Goal: Task Accomplishment & Management: Manage account settings

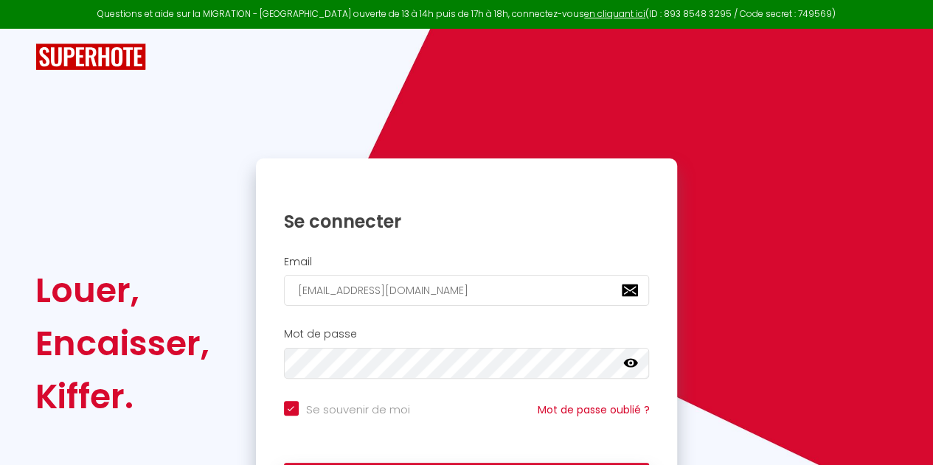
type input "[EMAIL_ADDRESS][DOMAIN_NAME]"
checkbox input "true"
type input "aureliedumont@hotmail.c"
checkbox input "true"
type input "[EMAIL_ADDRESS]."
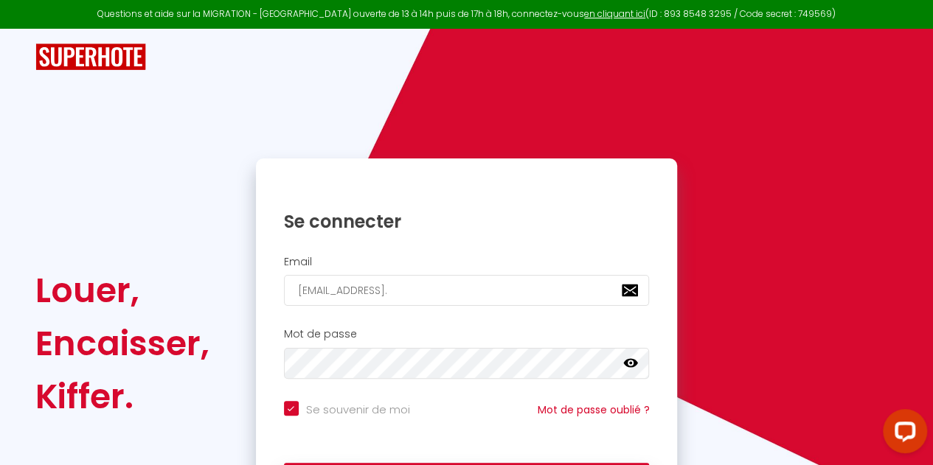
checkbox input "true"
type input "[EMAIL_ADDRESS]"
checkbox input "true"
type input "aureliedumont@hotmai"
checkbox input "true"
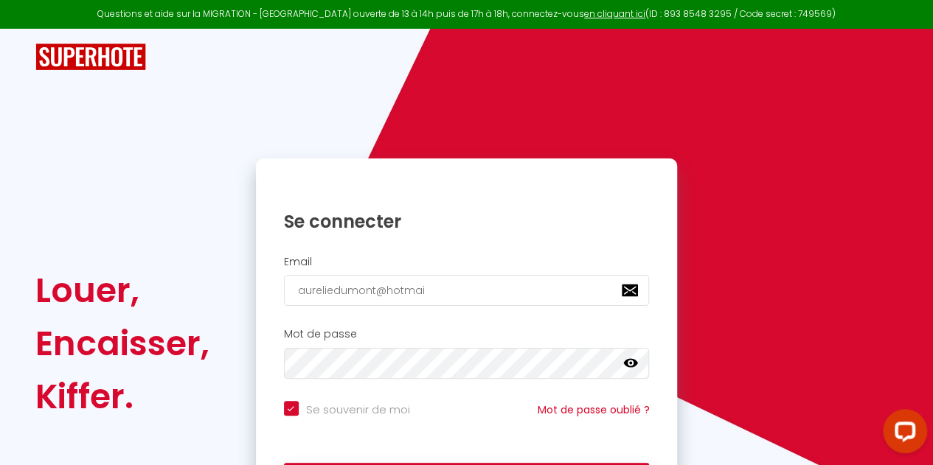
type input "aureliedumont@hotma"
checkbox input "true"
type input "aureliedumont@hotm"
checkbox input "true"
type input "aureliedumont@hot"
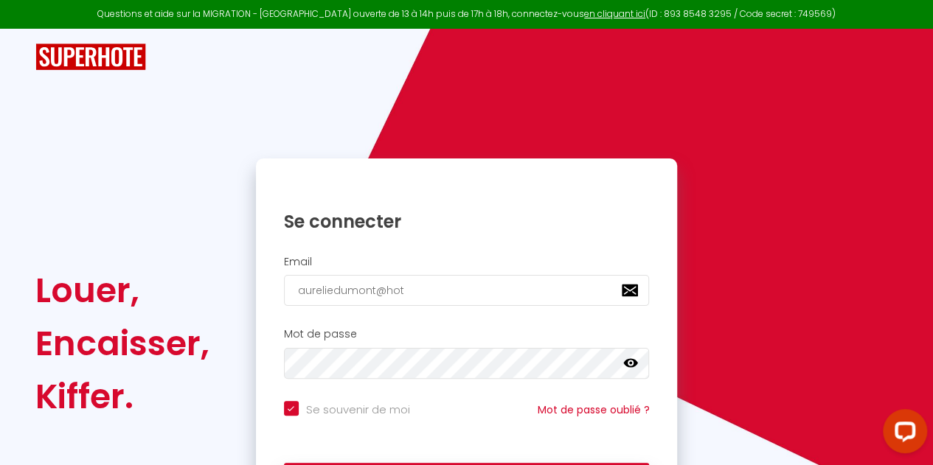
checkbox input "true"
type input "aureliedumont@ho"
checkbox input "true"
type input "aureliedumont@h"
checkbox input "true"
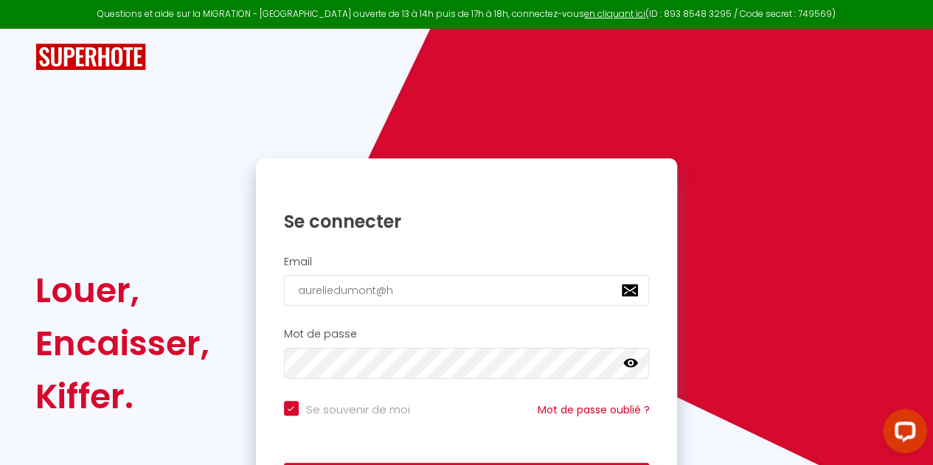
type input "aureliedumont@"
checkbox input "true"
type input "aureliedumont"
checkbox input "true"
type input "aureliedumon"
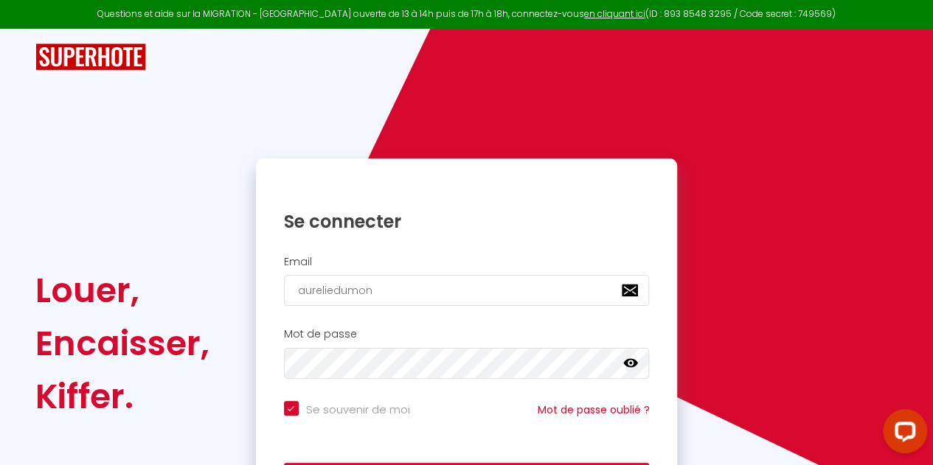
checkbox input "true"
type input "aureliedumo"
checkbox input "true"
type input "aureliedum"
checkbox input "true"
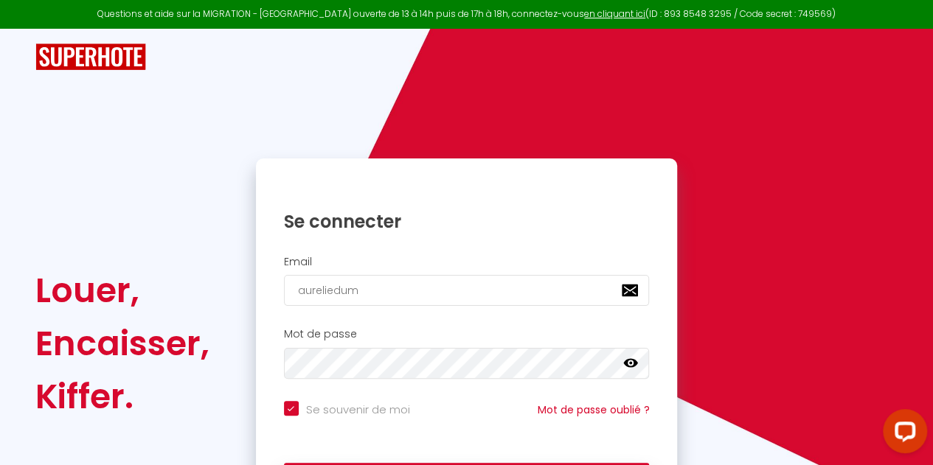
type input "aureliedu"
checkbox input "true"
type input "aurelied"
checkbox input "true"
type input "[PERSON_NAME]"
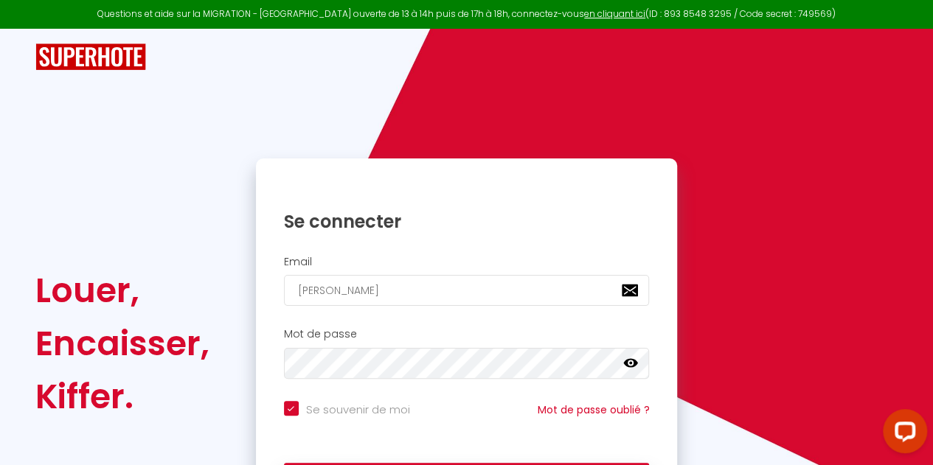
checkbox input "true"
type input "aureli"
checkbox input "true"
type input "aurel"
checkbox input "true"
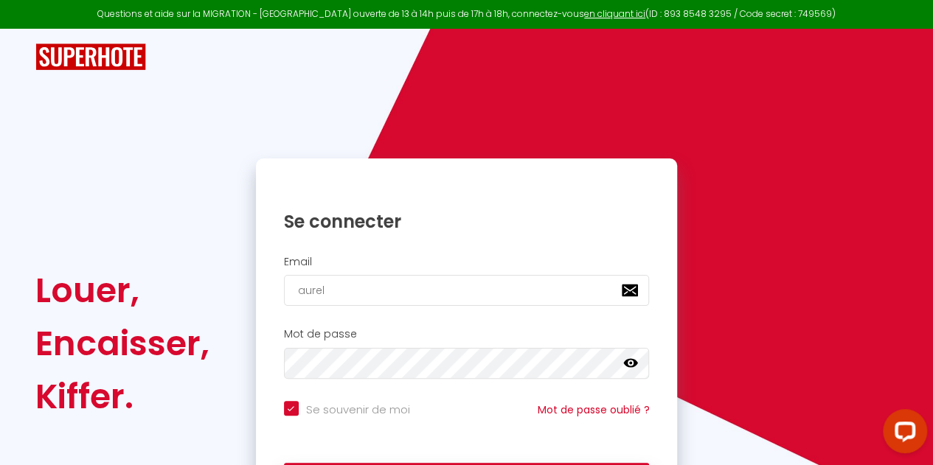
type input "aure"
checkbox input "true"
type input "aur"
checkbox input "true"
type input "au"
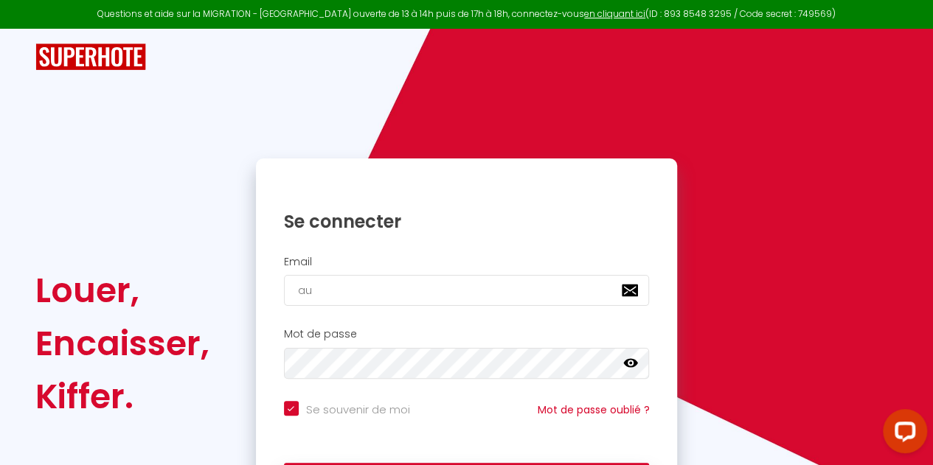
checkbox input "true"
type input "a"
checkbox input "true"
click at [471, 284] on input "email" at bounding box center [467, 290] width 366 height 31
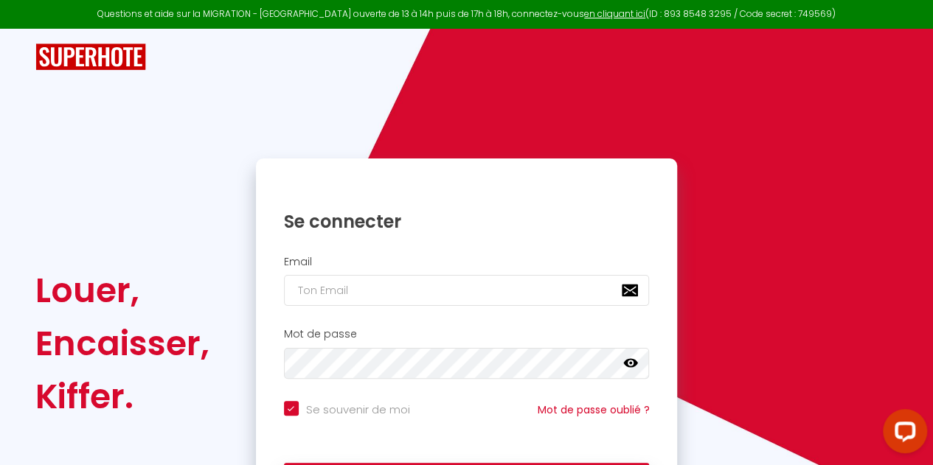
click at [397, 293] on input "email" at bounding box center [467, 290] width 366 height 31
type input "L"
checkbox input "true"
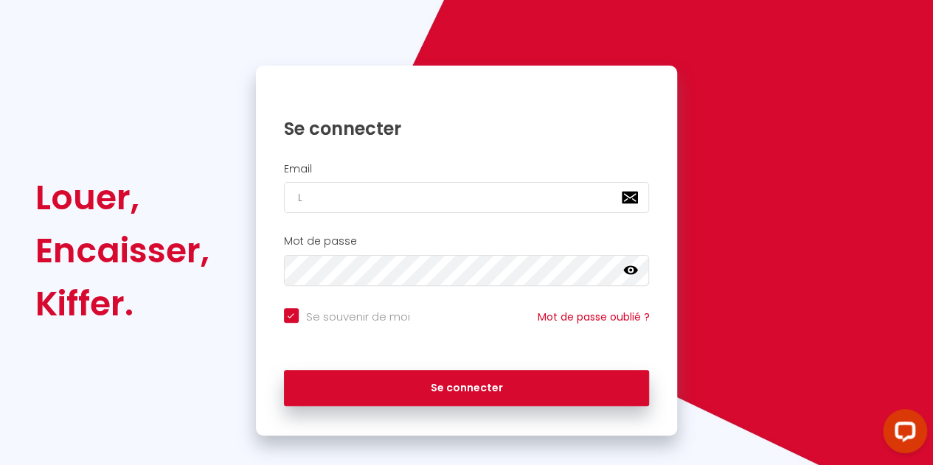
scroll to position [96, 0]
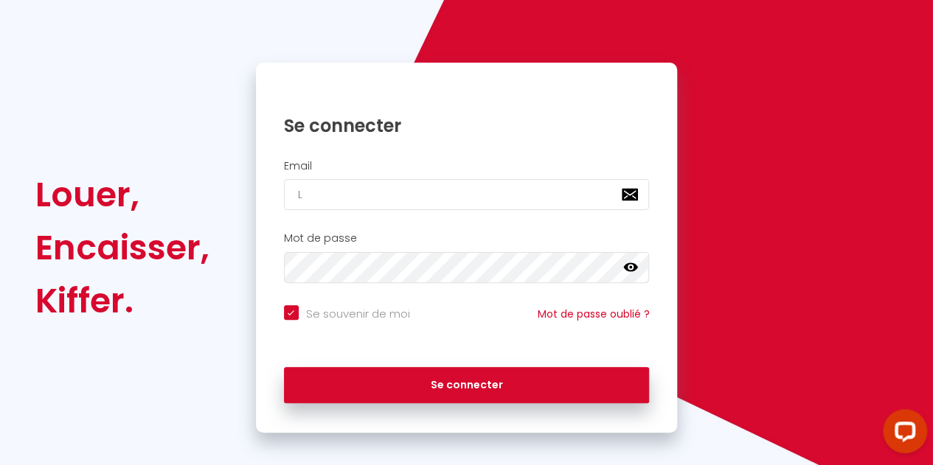
click at [369, 185] on input "L" at bounding box center [467, 194] width 366 height 31
type input "[EMAIL_ADDRESS][DOMAIN_NAME]"
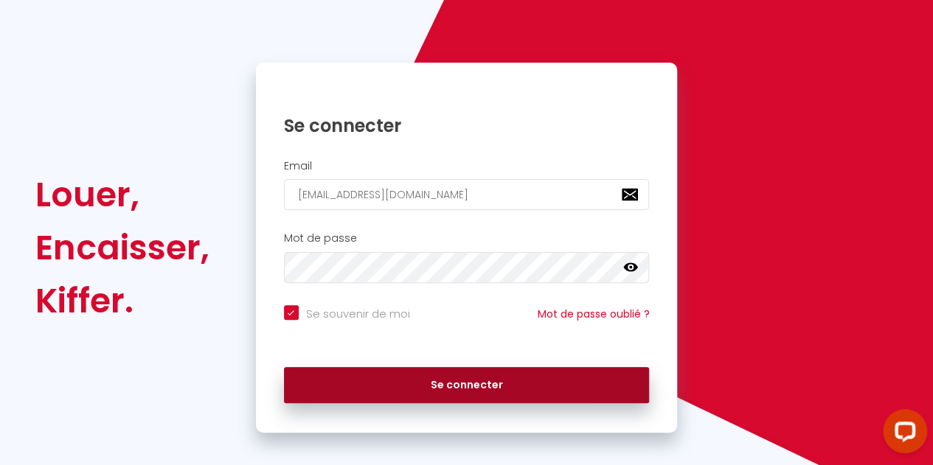
click at [443, 386] on button "Se connecter" at bounding box center [467, 385] width 366 height 37
checkbox input "true"
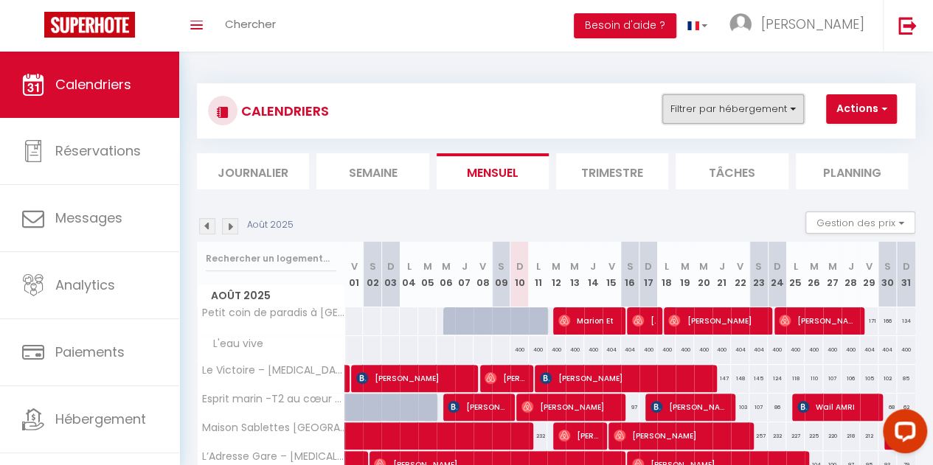
click at [745, 101] on button "Filtrer par hébergement" at bounding box center [733, 109] width 142 height 30
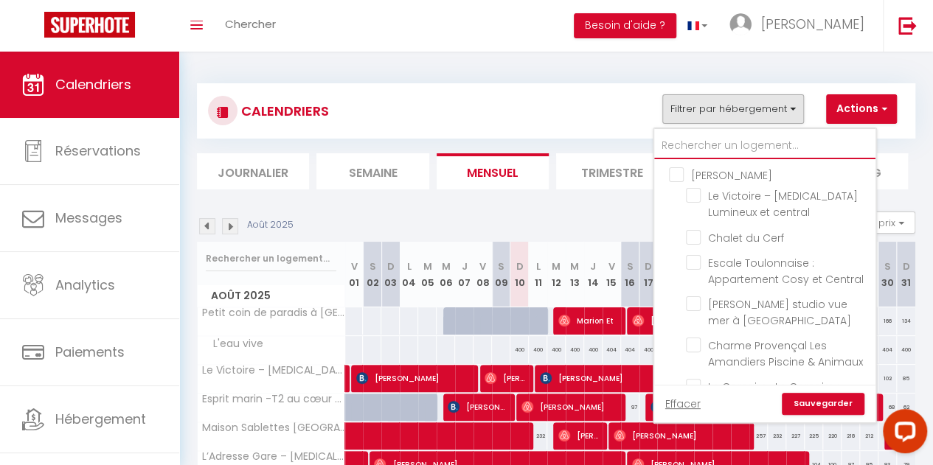
click at [718, 137] on input "text" at bounding box center [764, 146] width 221 height 27
type input "C"
checkbox input "false"
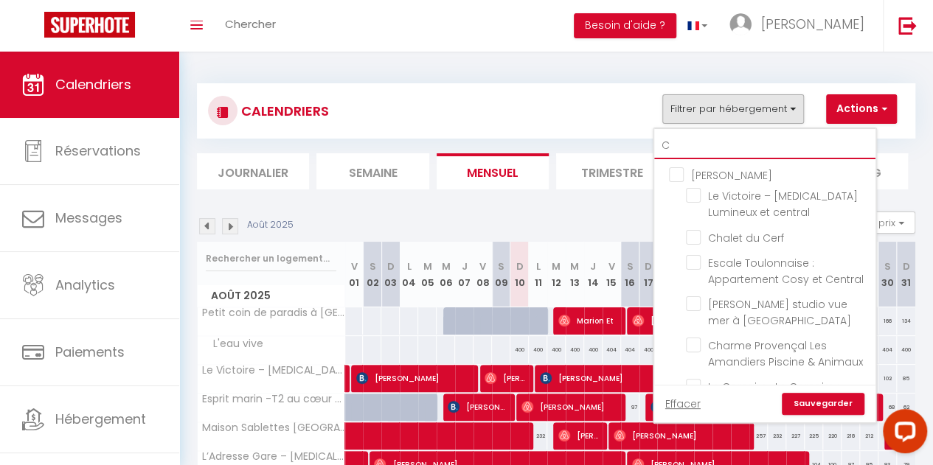
checkbox input "false"
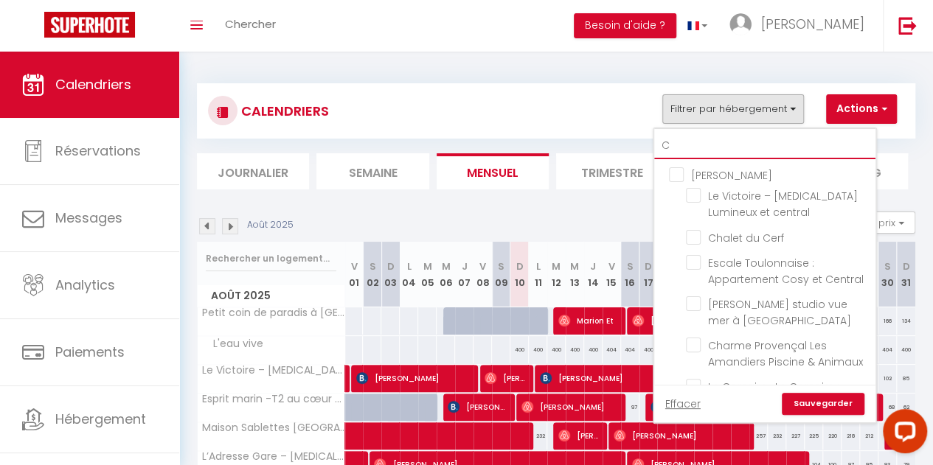
checkbox input "false"
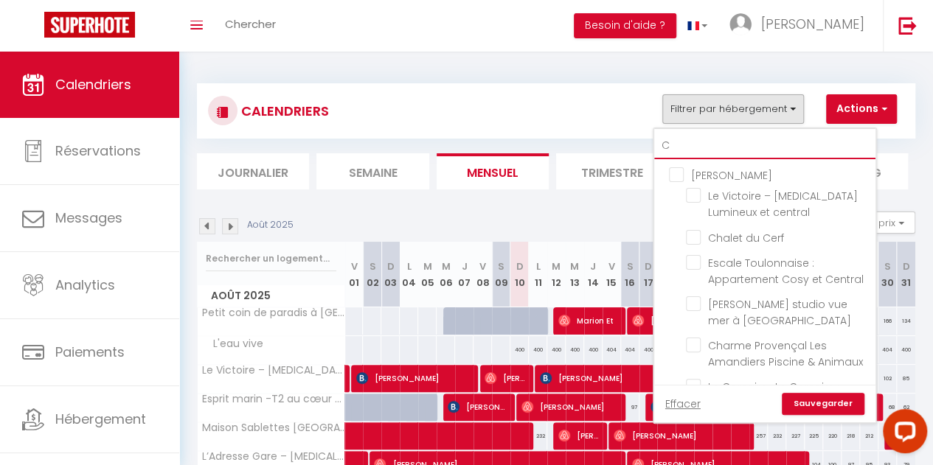
checkbox input "false"
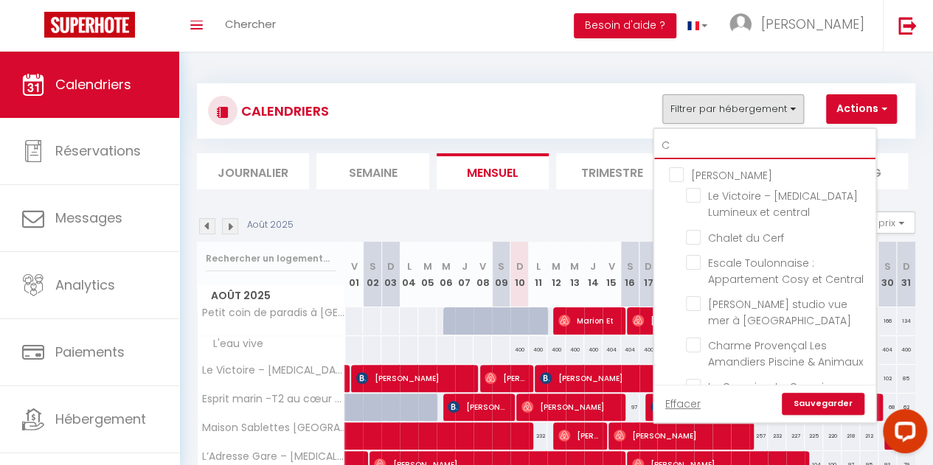
checkbox input "false"
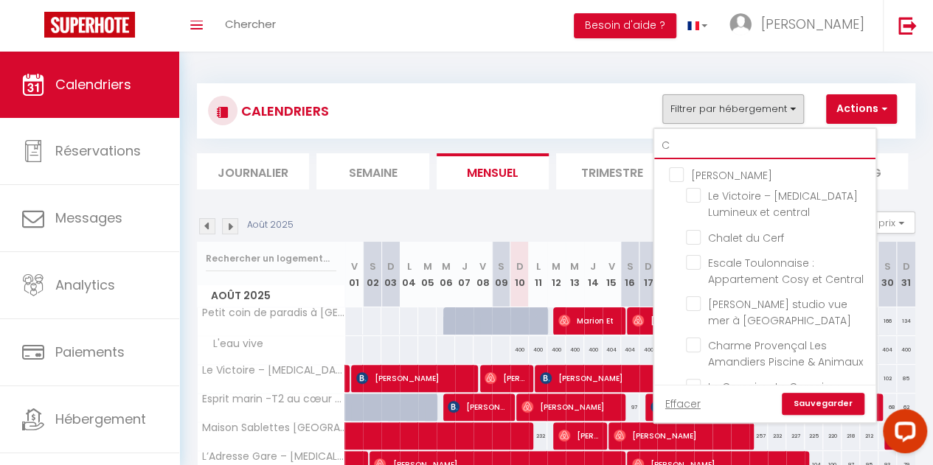
checkbox input "false"
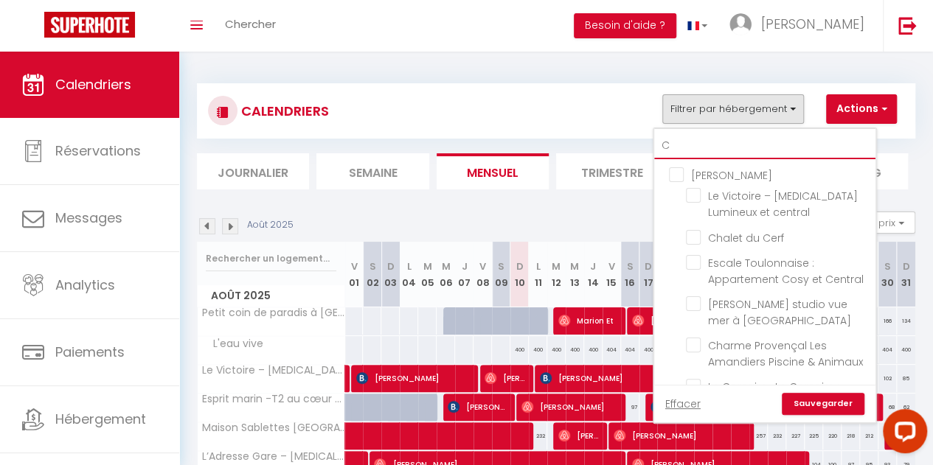
checkbox input "false"
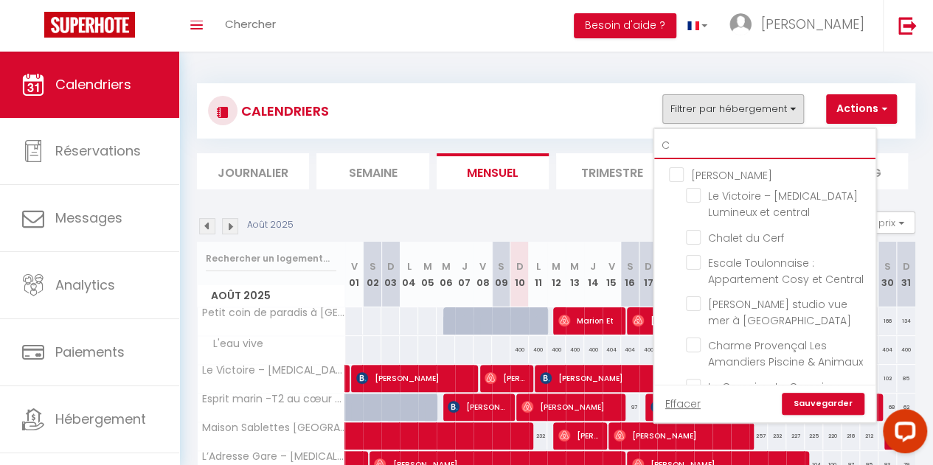
checkbox input "false"
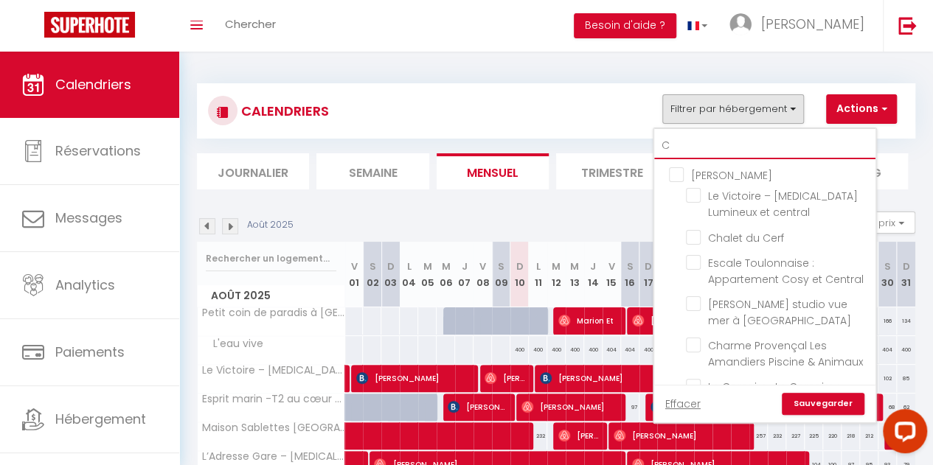
checkbox input "false"
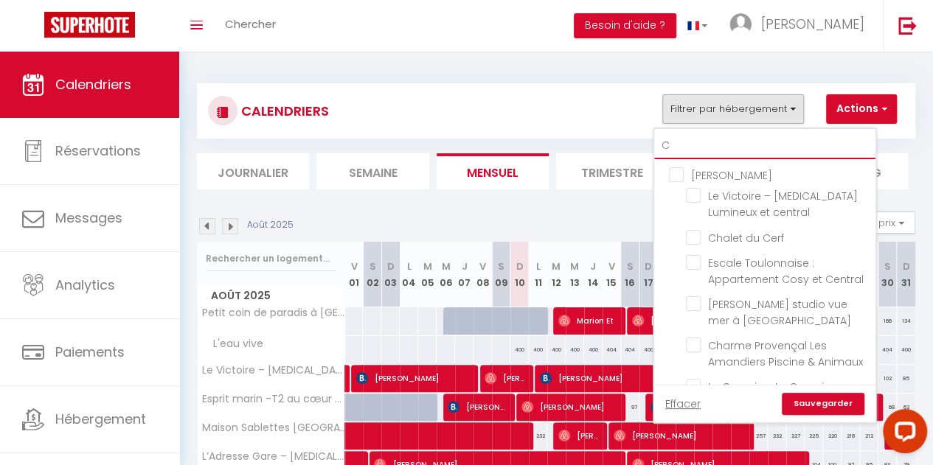
checkbox input "false"
type input "CH"
checkbox input "false"
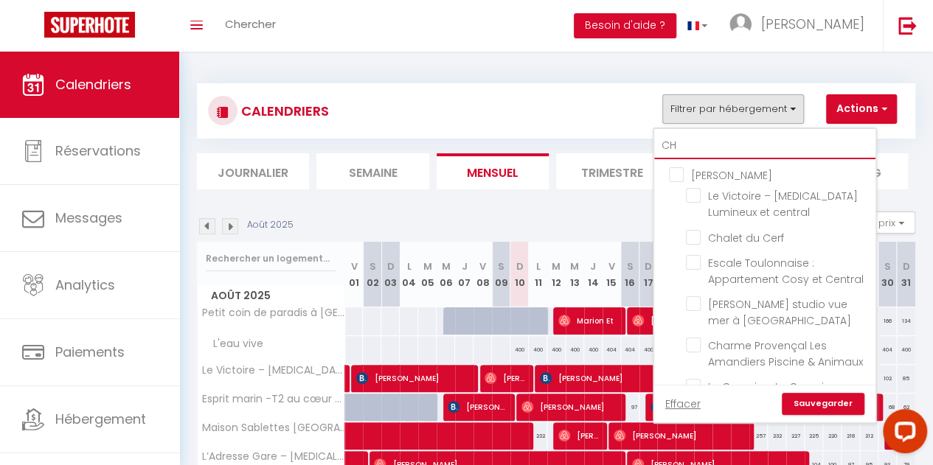
checkbox input "false"
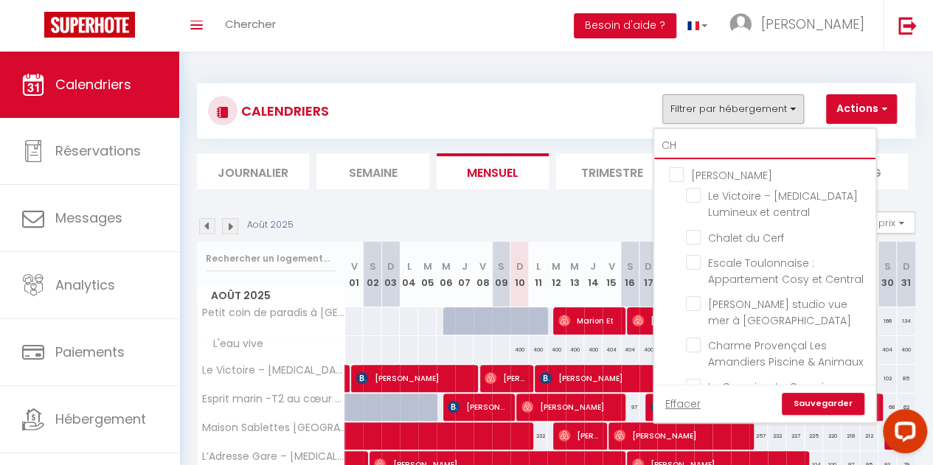
checkbox input "false"
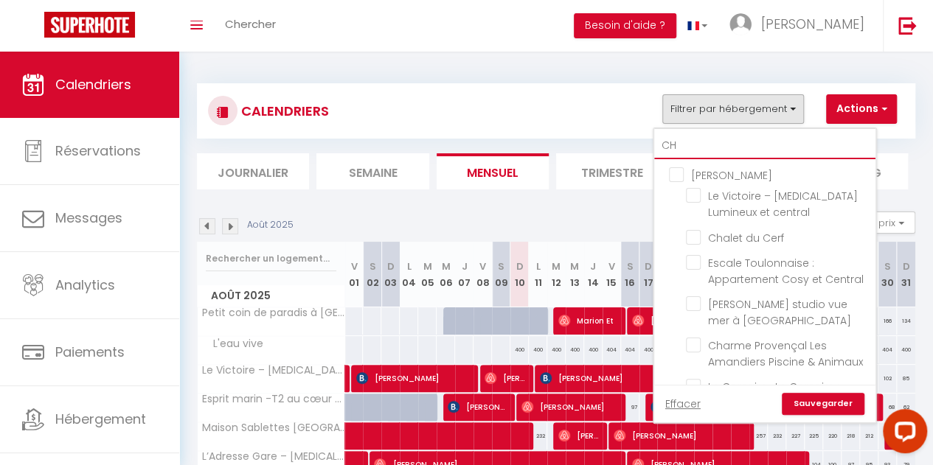
checkbox input "false"
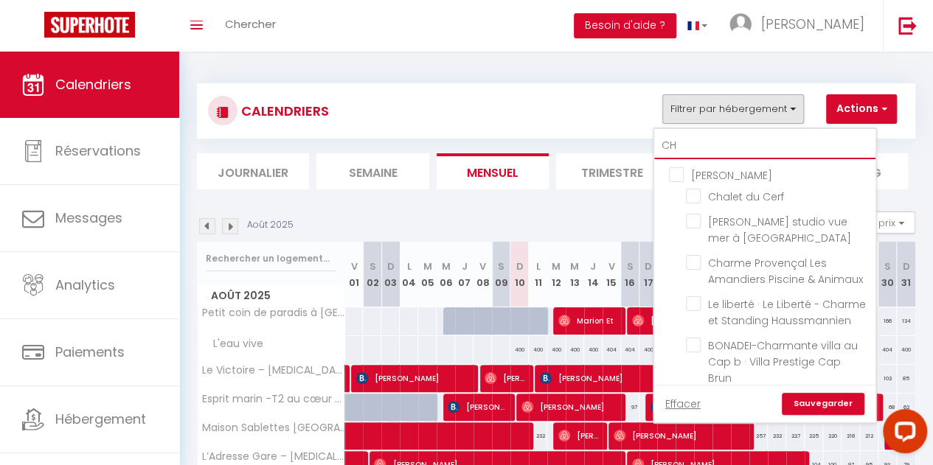
type input "CHA"
checkbox input "false"
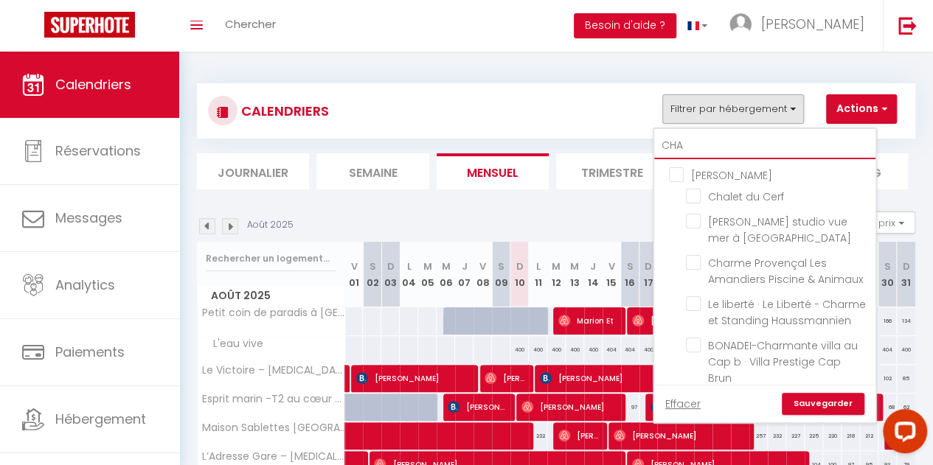
checkbox input "false"
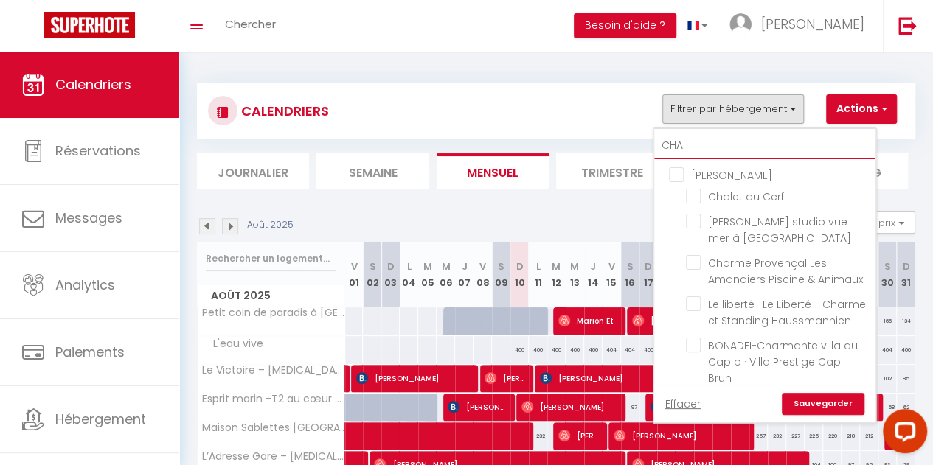
checkbox input "false"
type input "CHAM"
checkbox input "false"
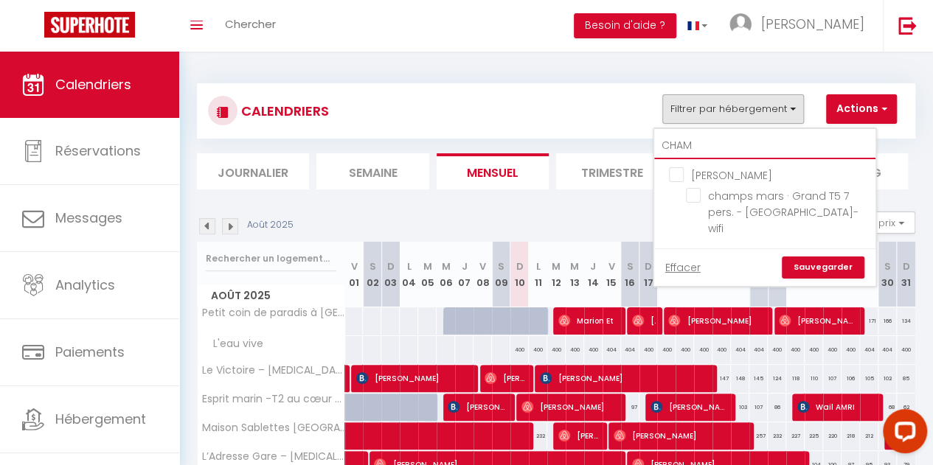
type input "CHAMP"
checkbox input "false"
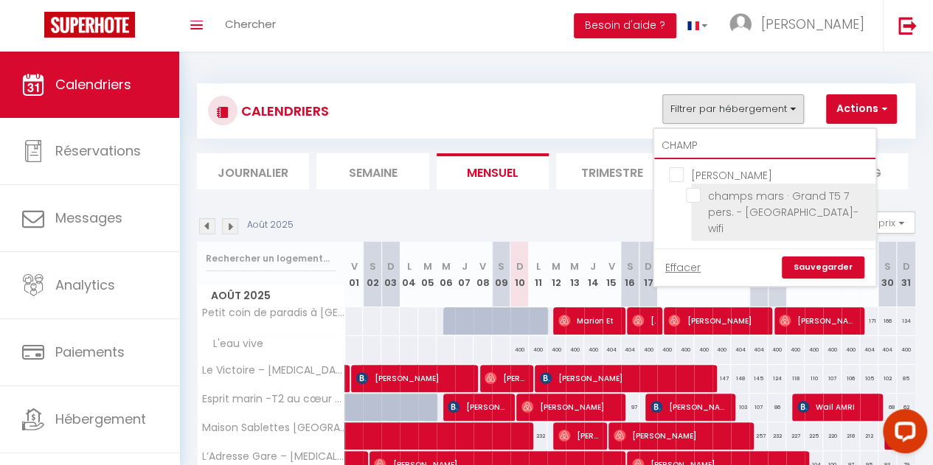
type input "CHAMP"
click at [689, 195] on input "champs mars · Grand T5 7 pers. - [GEOGRAPHIC_DATA]-wifi" at bounding box center [778, 195] width 184 height 15
checkbox input "true"
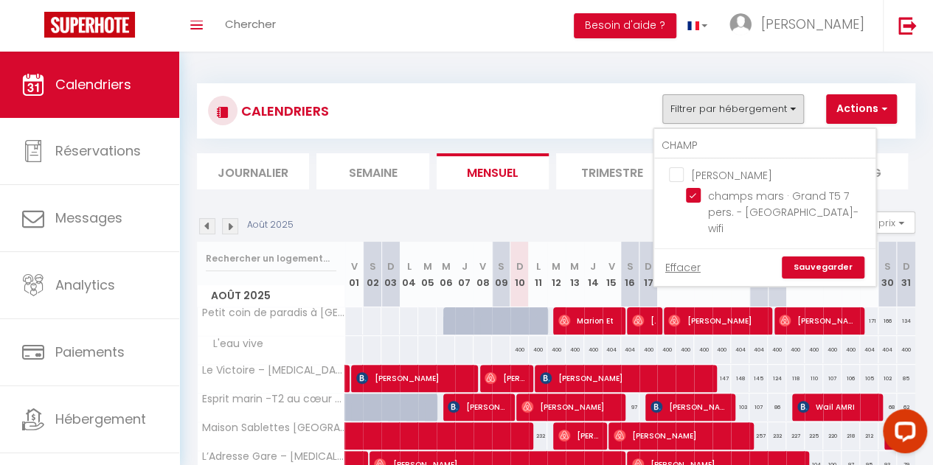
click at [838, 257] on link "Sauvegarder" at bounding box center [823, 268] width 83 height 22
